Goal: Task Accomplishment & Management: Manage account settings

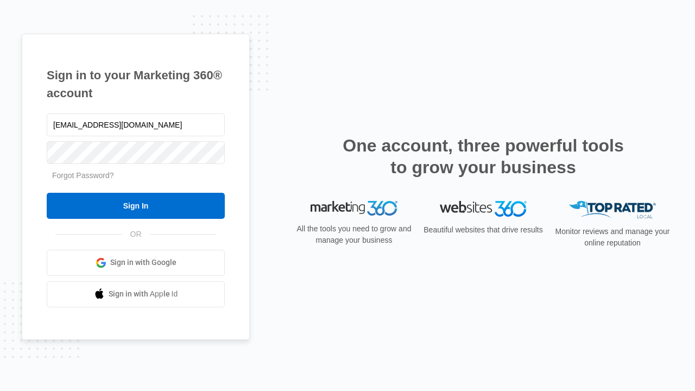
type input "[EMAIL_ADDRESS][DOMAIN_NAME]"
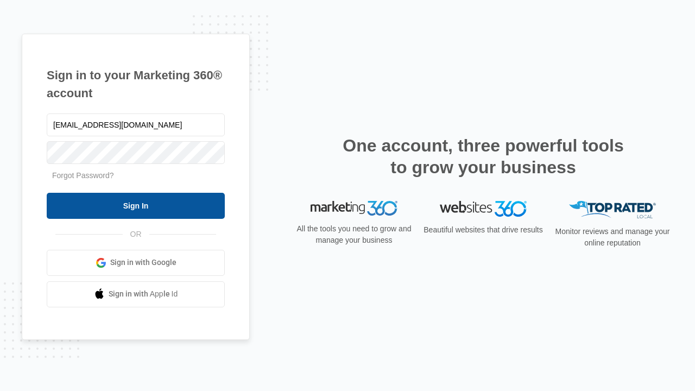
click at [136, 205] on input "Sign In" at bounding box center [136, 206] width 178 height 26
